Goal: Information Seeking & Learning: Find specific fact

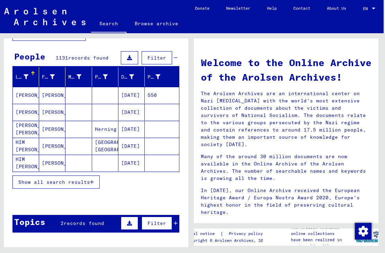
scroll to position [163, 0]
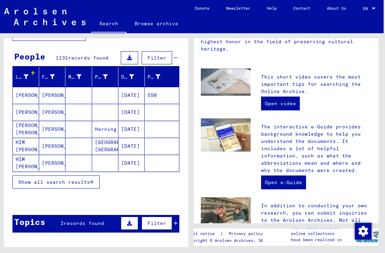
click at [77, 184] on span "Show all search results" at bounding box center [54, 182] width 72 height 6
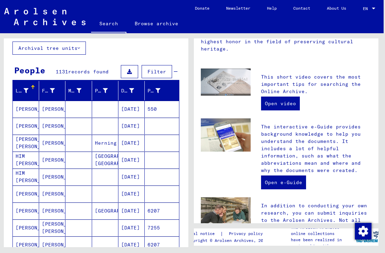
scroll to position [40, 0]
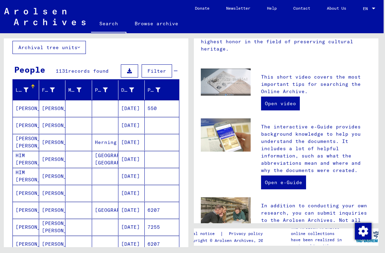
click at [155, 71] on span "Filter" at bounding box center [157, 71] width 19 height 6
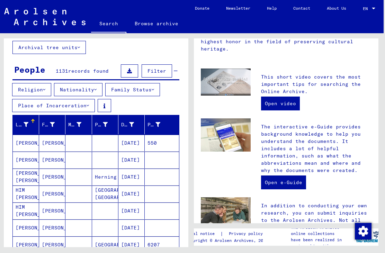
click at [157, 72] on span "Filter" at bounding box center [157, 71] width 19 height 6
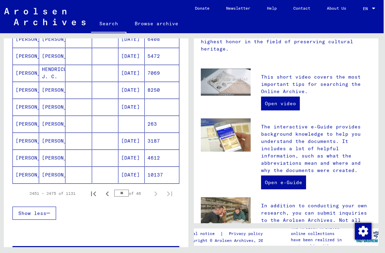
scroll to position [385, 0]
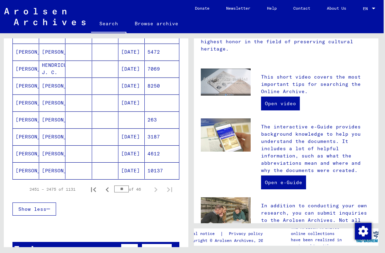
click at [106, 190] on icon "Previous page" at bounding box center [107, 190] width 10 height 10
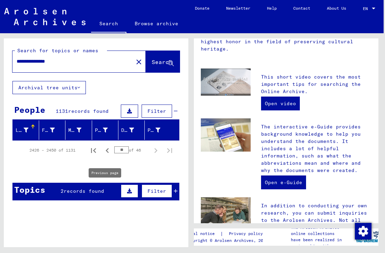
scroll to position [0, 0]
click at [107, 151] on icon "Previous page" at bounding box center [107, 151] width 10 height 10
click at [121, 150] on input "**" at bounding box center [121, 149] width 15 height 7
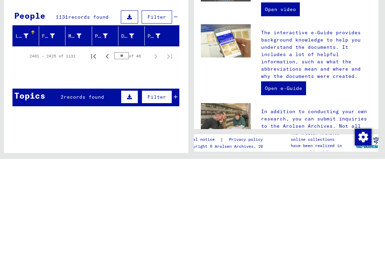
click at [24, 128] on icon at bounding box center [26, 130] width 5 height 5
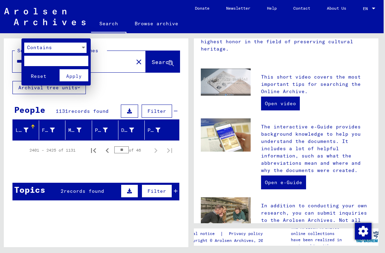
click at [123, 92] on div at bounding box center [192, 126] width 385 height 253
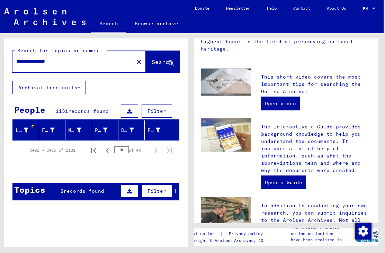
click at [98, 109] on span "records found" at bounding box center [88, 111] width 41 height 6
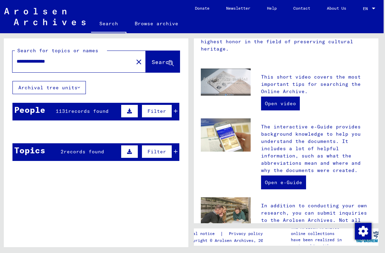
click at [99, 112] on span "records found" at bounding box center [88, 111] width 41 height 6
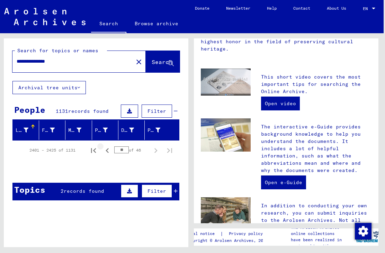
click at [106, 153] on icon "Previous page" at bounding box center [107, 151] width 10 height 10
click at [122, 152] on input "**" at bounding box center [121, 149] width 15 height 7
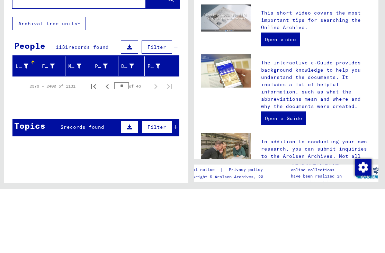
click at [107, 146] on icon "Previous page" at bounding box center [107, 151] width 10 height 10
type input "**"
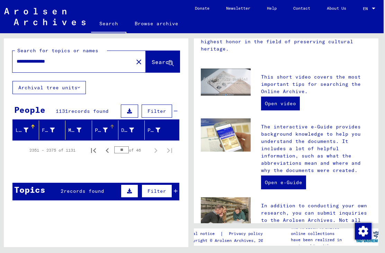
click at [113, 134] on div "Place of Birth" at bounding box center [106, 130] width 23 height 11
click at [131, 112] on button at bounding box center [129, 111] width 17 height 13
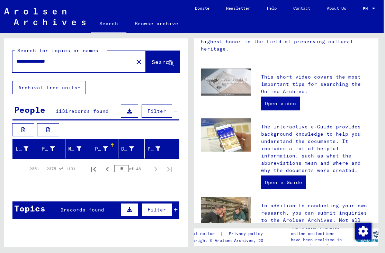
click at [48, 131] on button at bounding box center [48, 129] width 22 height 13
